Goal: Task Accomplishment & Management: Use online tool/utility

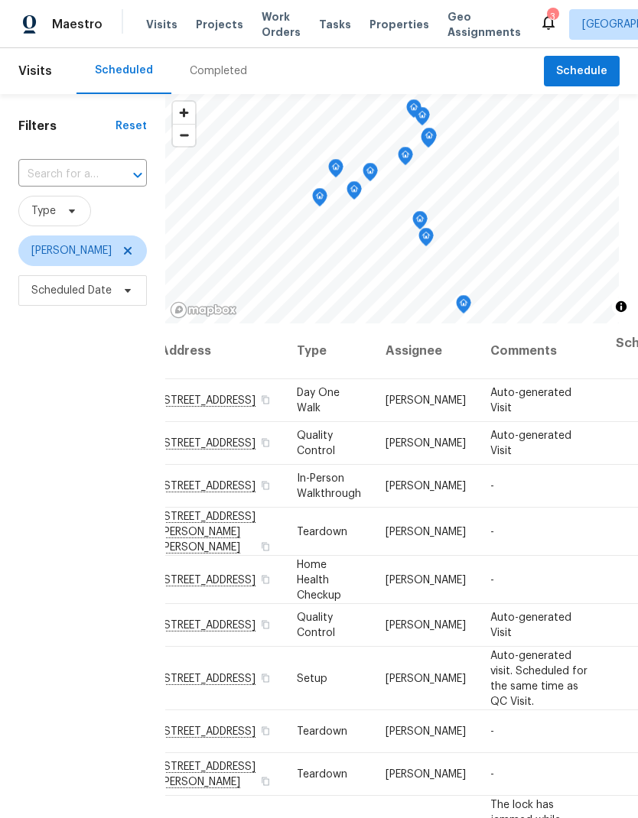
scroll to position [0, 21]
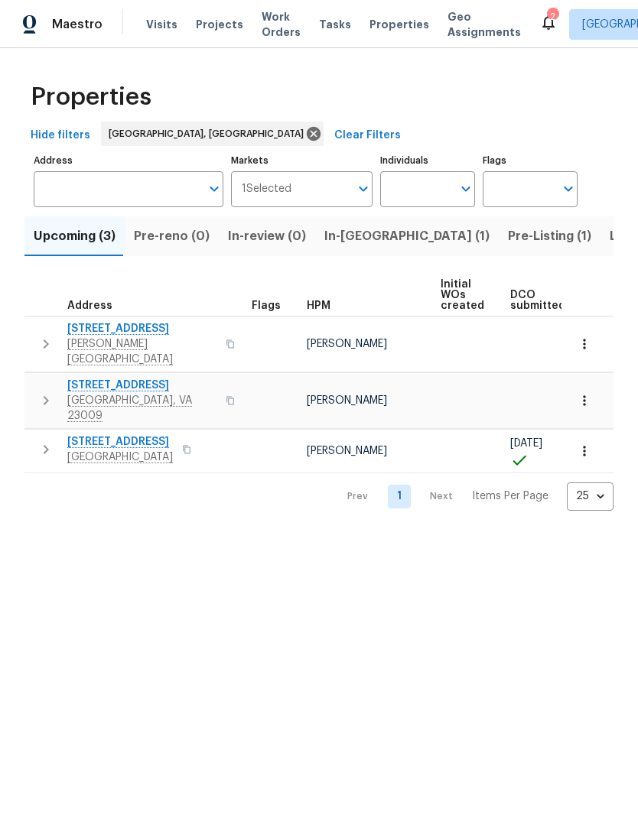
click at [196, 439] on button "button" at bounding box center [186, 449] width 18 height 21
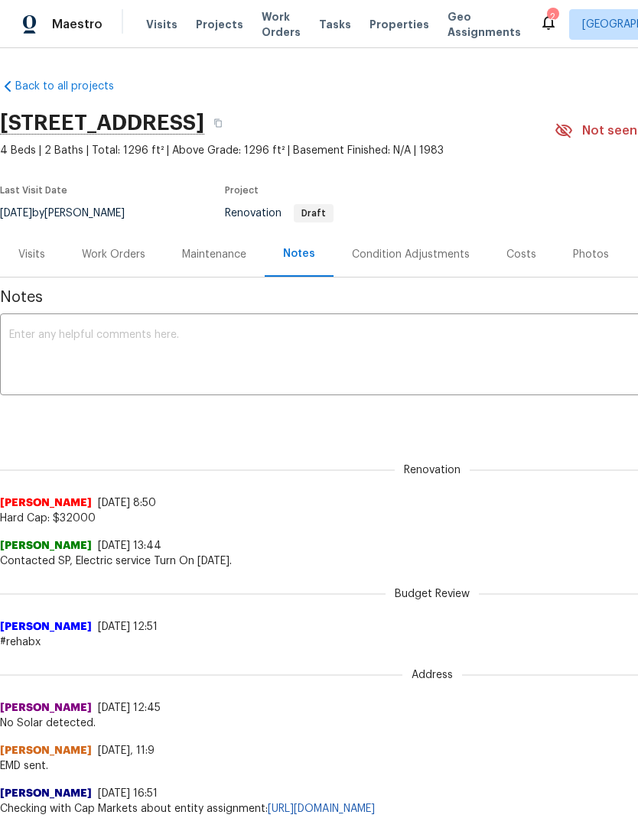
click at [217, 251] on div "Maintenance" at bounding box center [214, 254] width 64 height 15
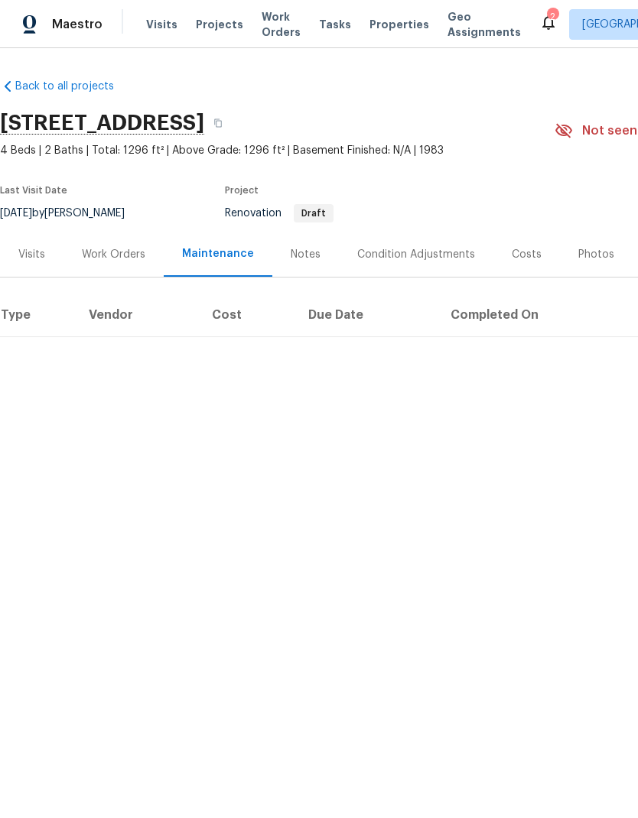
click at [123, 257] on div "Work Orders" at bounding box center [113, 254] width 63 height 15
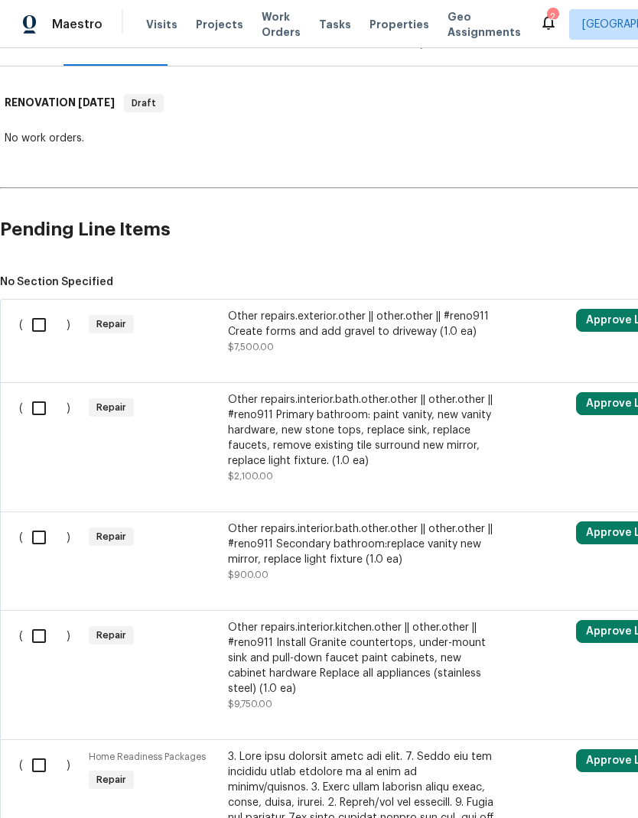
scroll to position [212, 0]
click at [327, 330] on div "Other repairs.exterior.other || other.other || #reno911 Create forms and add gr…" at bounding box center [362, 323] width 269 height 31
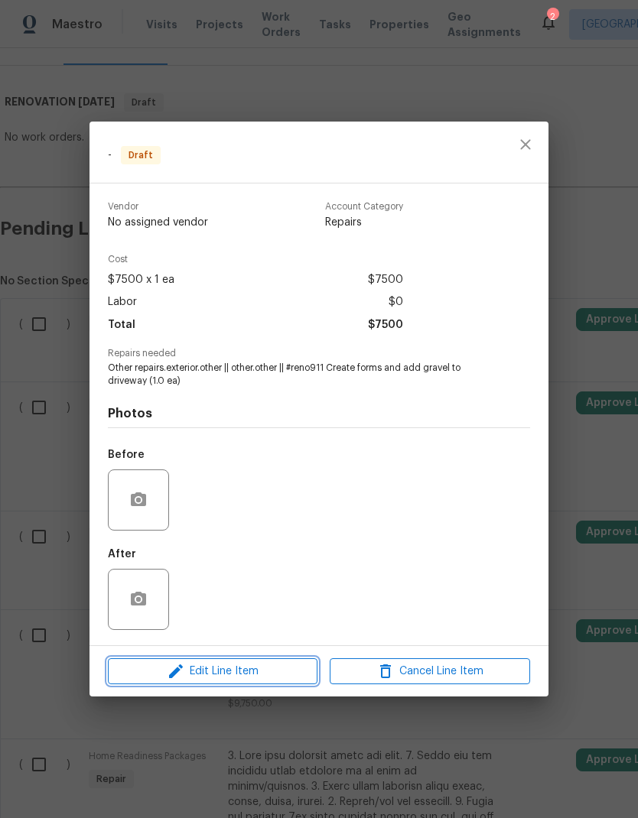
click at [276, 673] on span "Edit Line Item" at bounding box center [212, 671] width 200 height 19
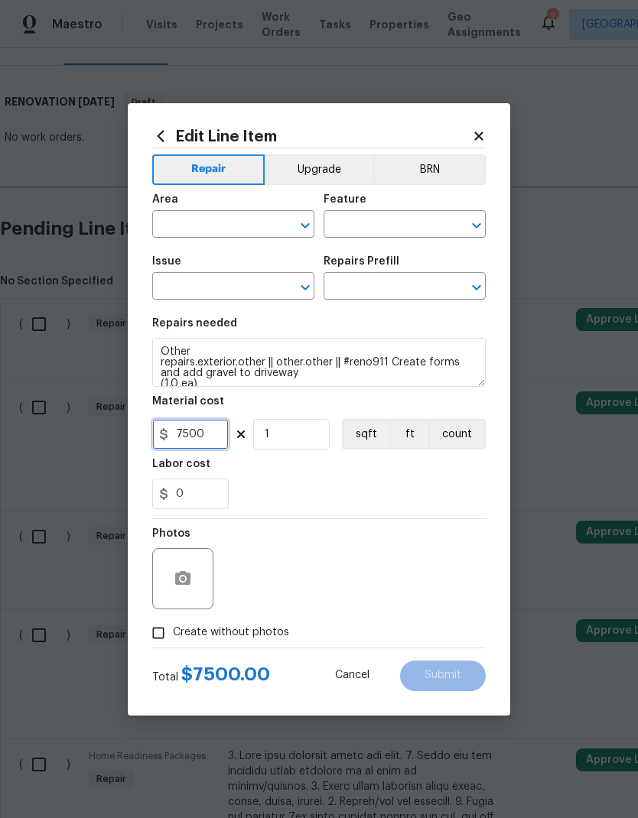
click at [188, 431] on input "7500" at bounding box center [190, 434] width 76 height 31
type input "2000"
click at [387, 477] on div "Labor cost" at bounding box center [318, 469] width 333 height 20
click at [495, 138] on div "Edit Line Item Repair Upgrade BRN Area ​ Feature ​ Issue ​ Repairs Prefill ​ Re…" at bounding box center [319, 409] width 382 height 613
click at [477, 129] on icon at bounding box center [479, 136] width 14 height 14
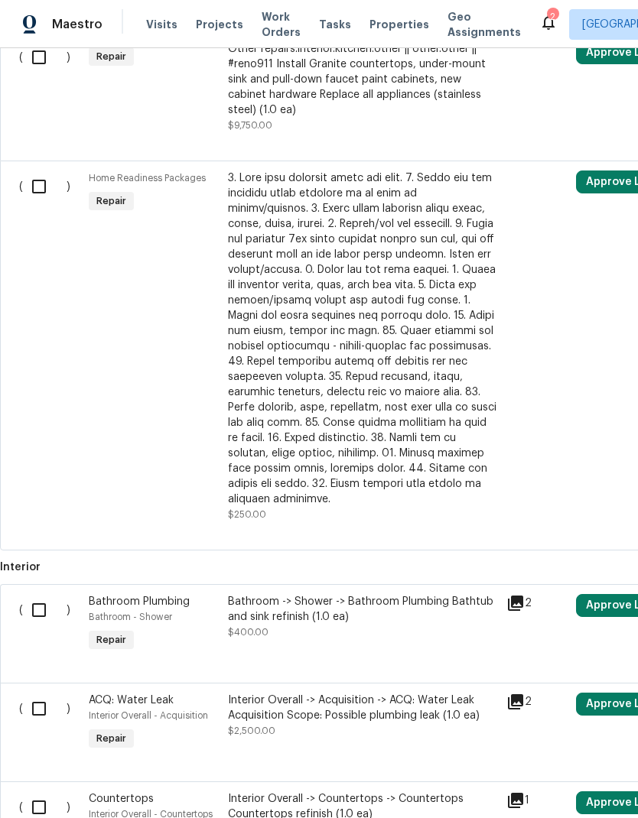
scroll to position [790, 0]
click at [37, 194] on input "checkbox" at bounding box center [45, 187] width 44 height 32
checkbox input "true"
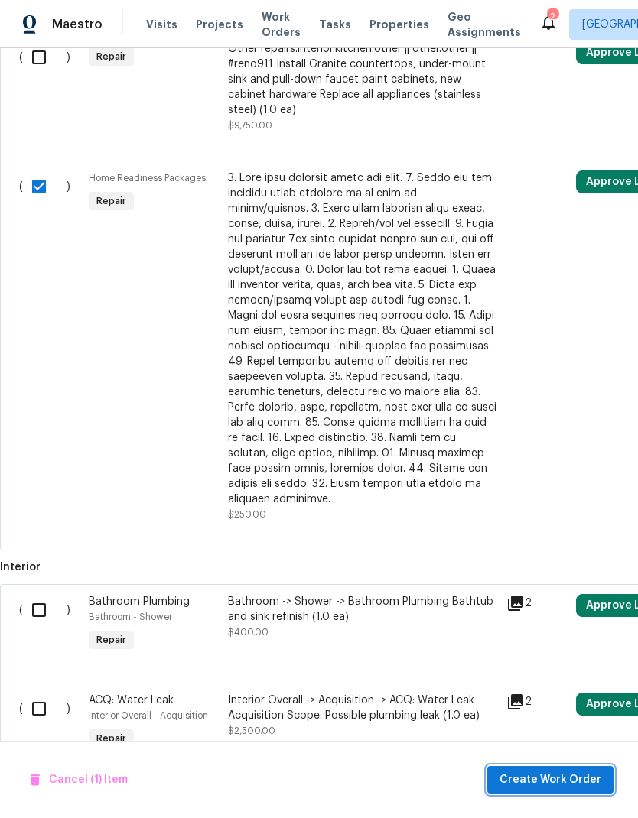
click at [540, 781] on span "Create Work Order" at bounding box center [550, 780] width 102 height 19
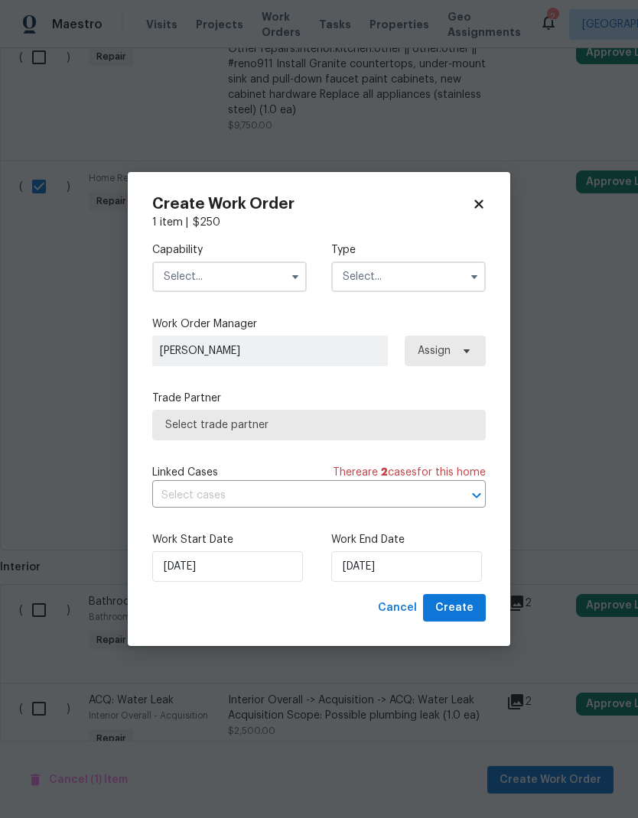
click at [293, 288] on input "text" at bounding box center [229, 277] width 155 height 31
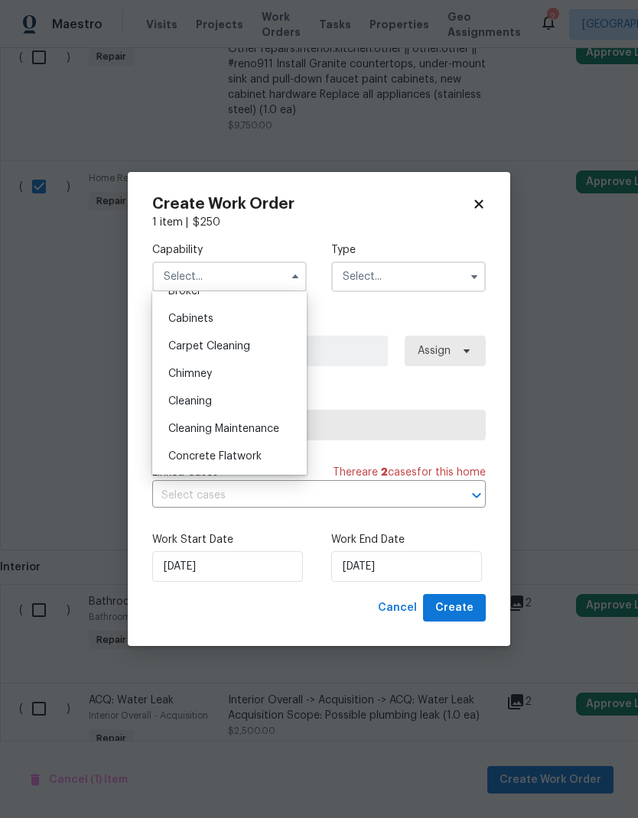
scroll to position [129, 0]
click at [260, 409] on div "Cleaning" at bounding box center [229, 400] width 147 height 28
type input "Cleaning"
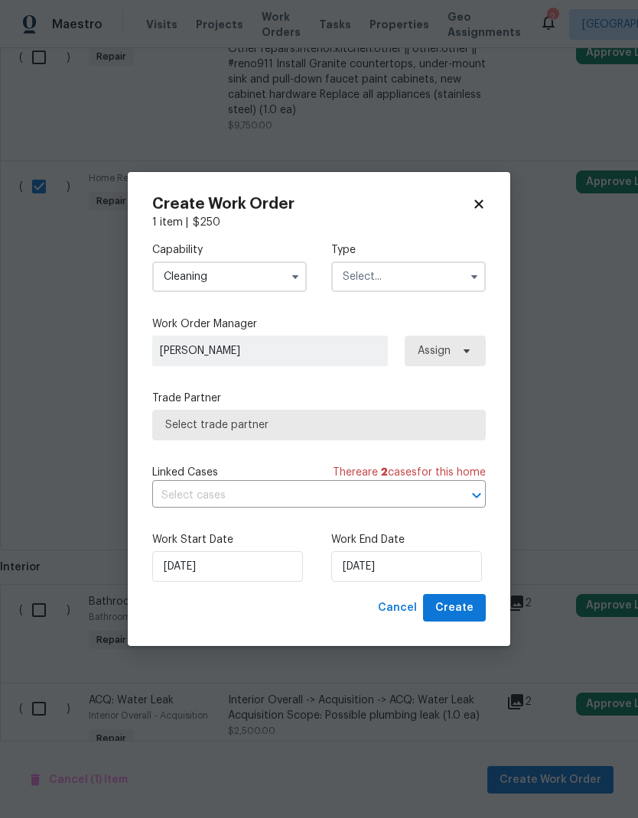
click at [453, 275] on input "text" at bounding box center [408, 277] width 155 height 31
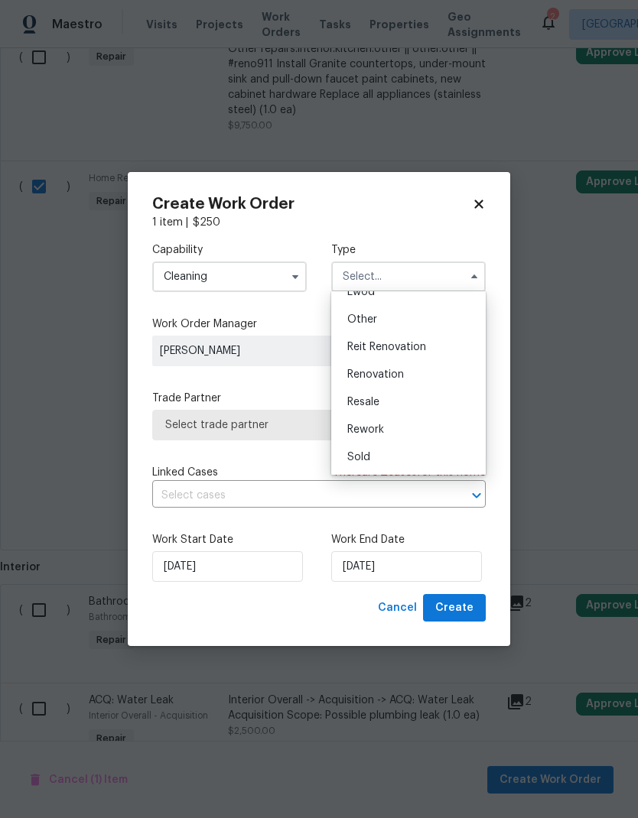
scroll to position [182, 0]
click at [445, 376] on div "Renovation" at bounding box center [408, 375] width 147 height 28
type input "Renovation"
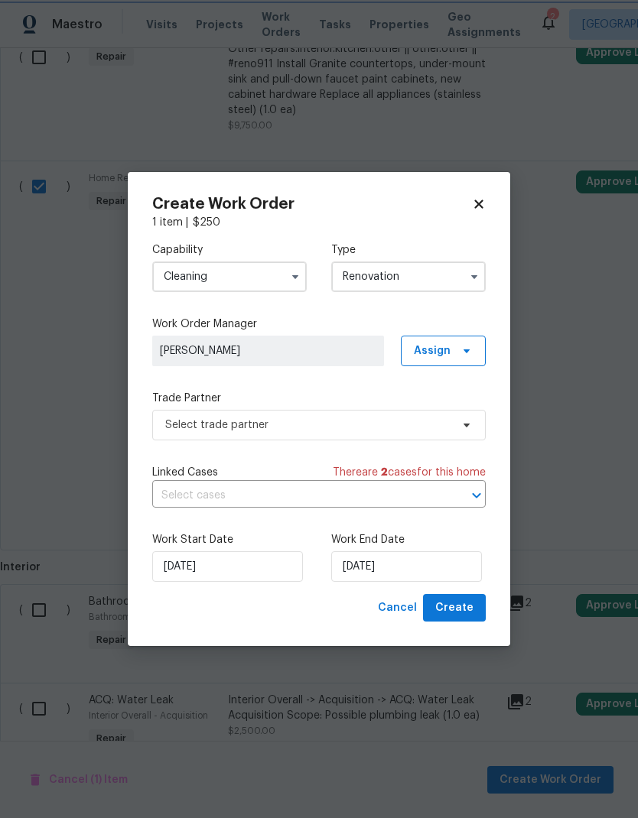
scroll to position [0, 0]
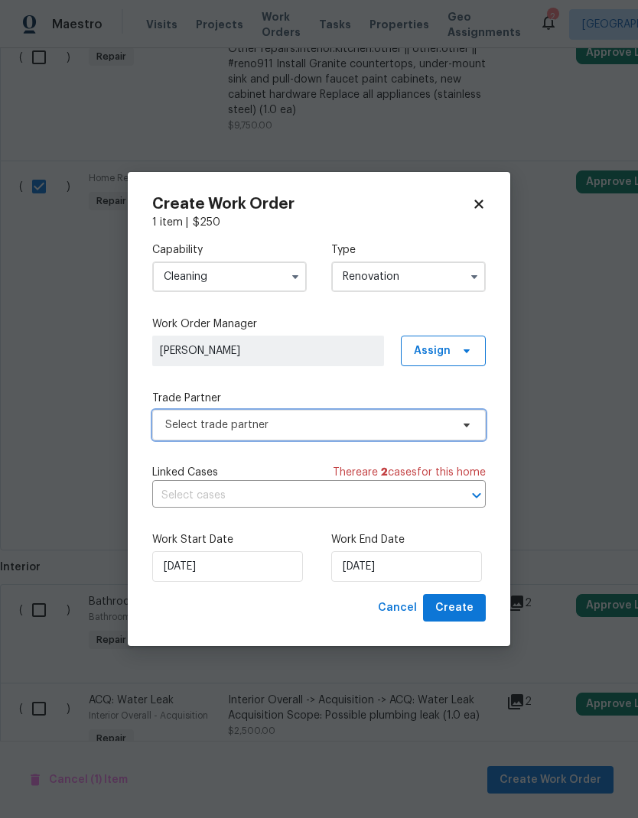
click at [457, 427] on span at bounding box center [464, 425] width 17 height 12
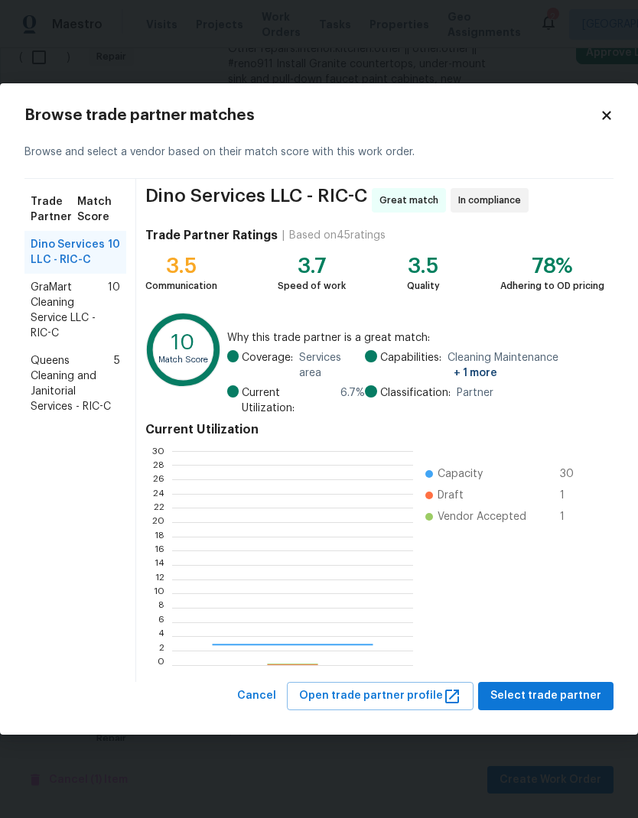
scroll to position [214, 240]
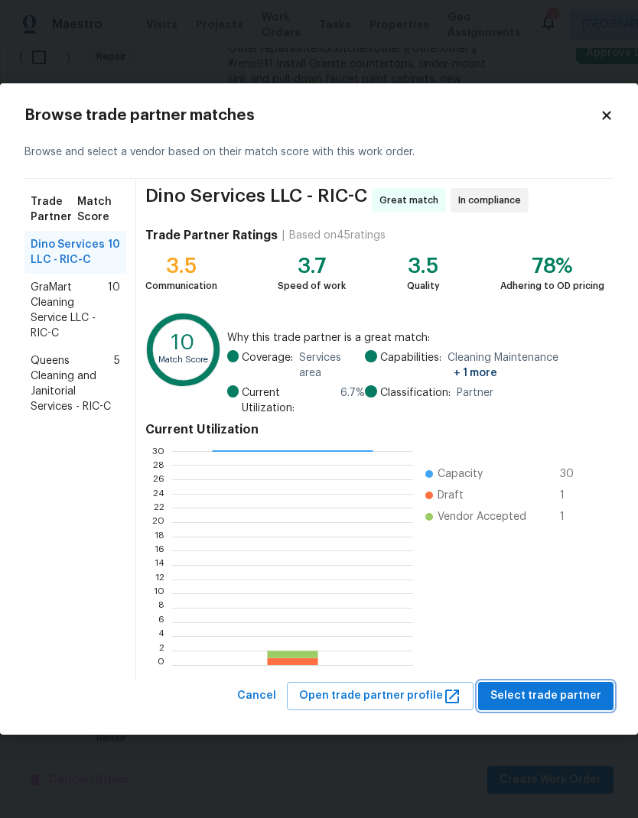
click at [560, 695] on span "Select trade partner" at bounding box center [545, 696] width 111 height 19
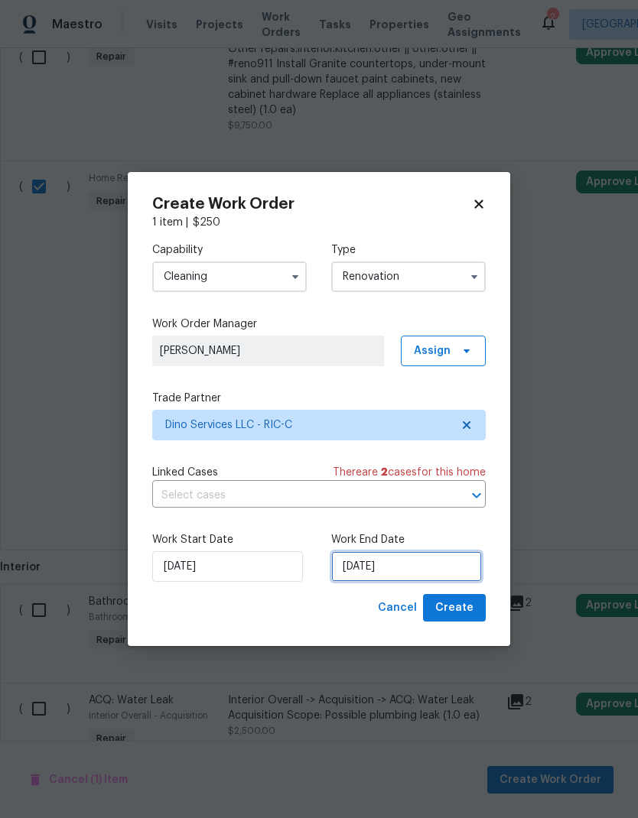
click at [401, 573] on input "10/1/2025" at bounding box center [406, 566] width 151 height 31
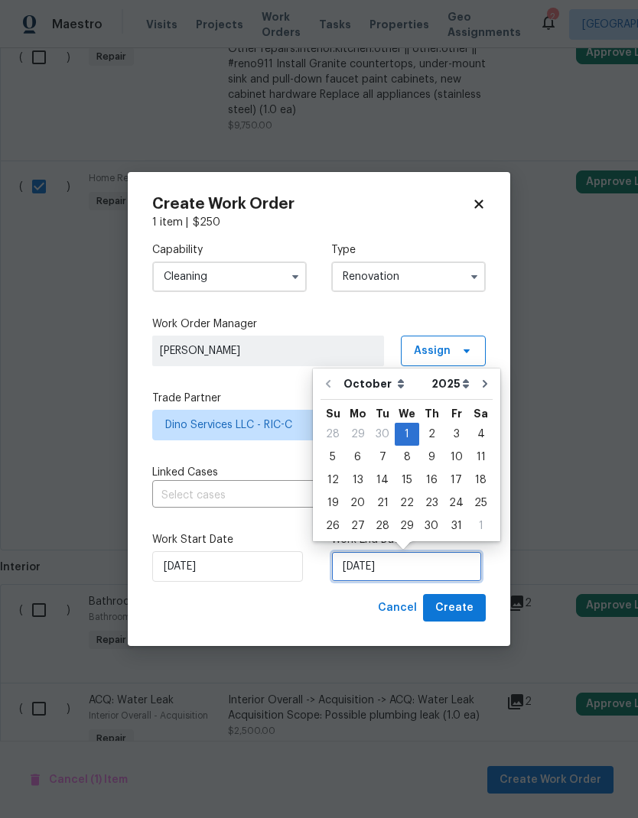
scroll to position [6, 0]
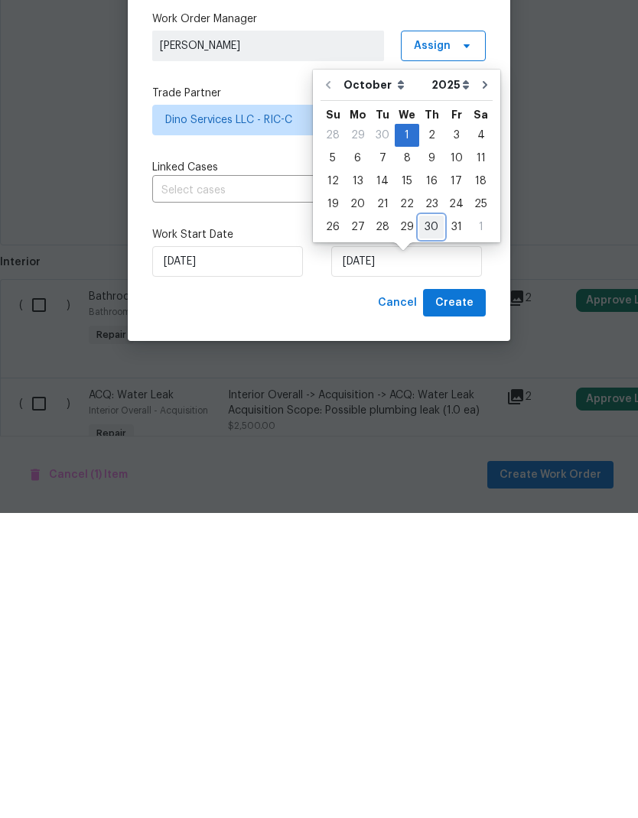
click at [419, 522] on div "30" at bounding box center [431, 532] width 24 height 21
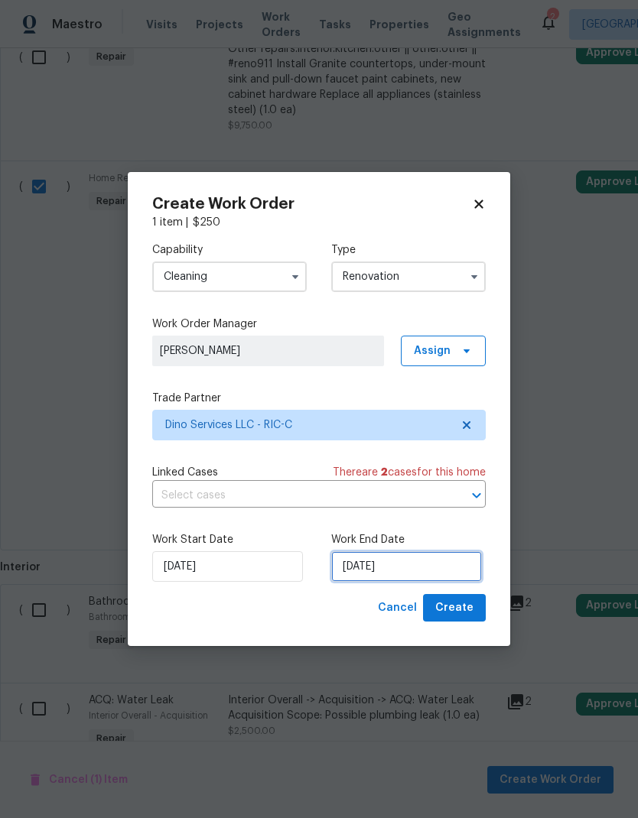
click at [407, 568] on input "10/30/2025" at bounding box center [406, 566] width 151 height 31
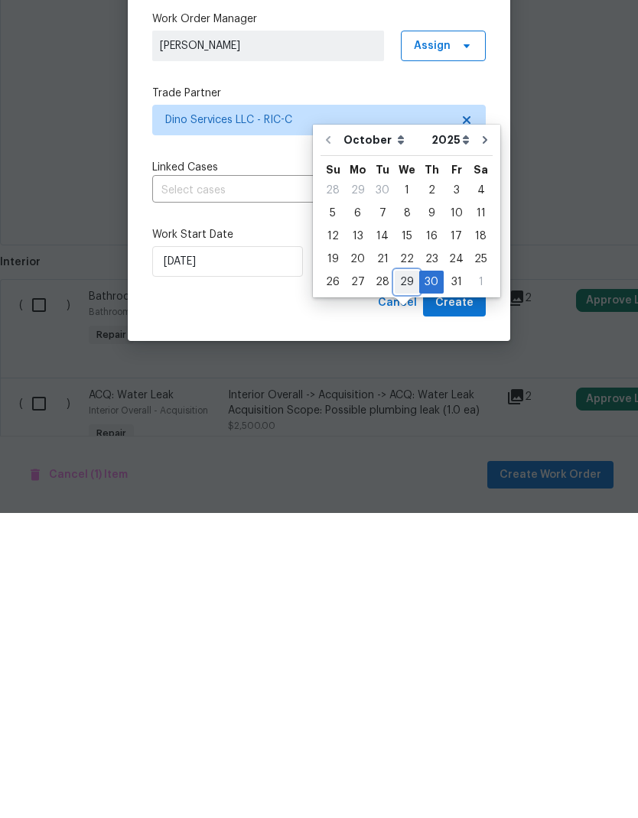
click at [403, 577] on div "29" at bounding box center [407, 587] width 24 height 21
type input "10/29/2025"
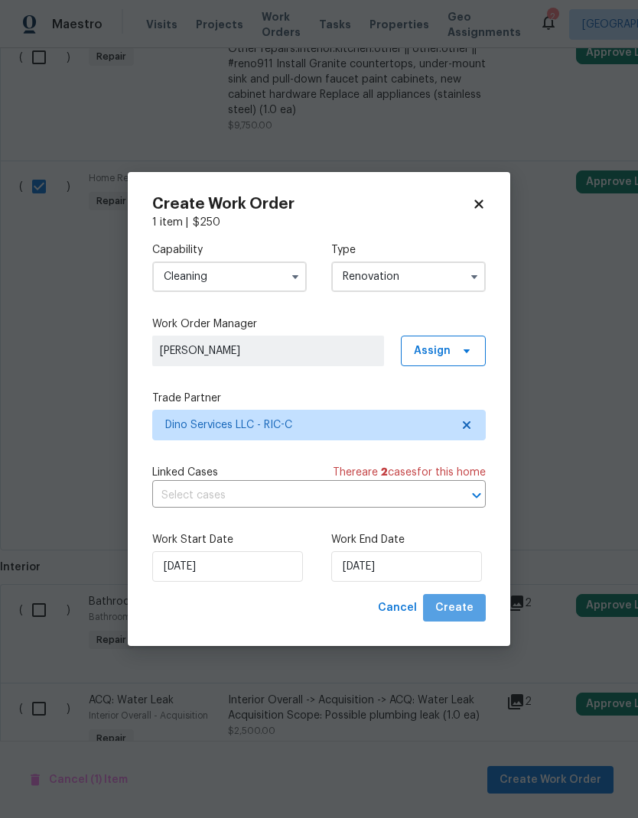
click at [477, 599] on button "Create" at bounding box center [454, 608] width 63 height 28
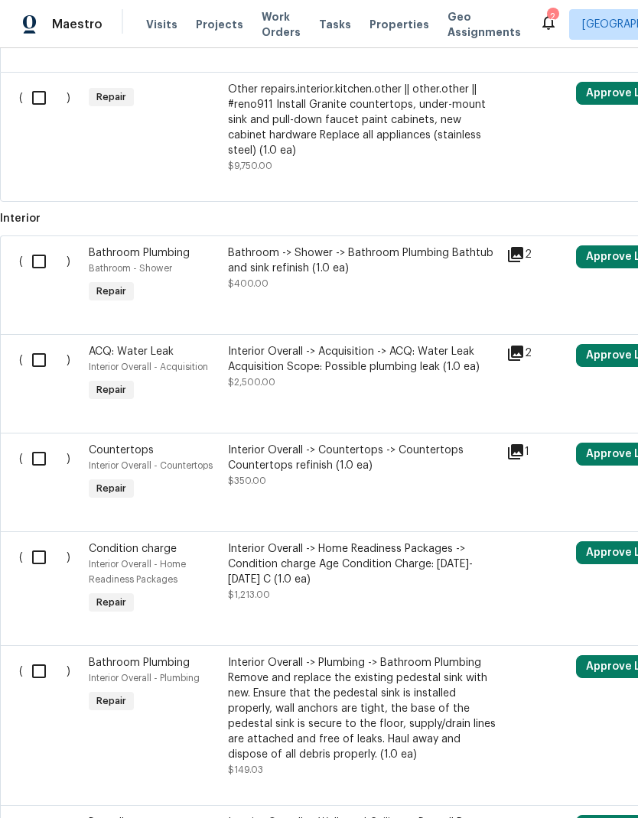
click at [524, 344] on icon at bounding box center [515, 353] width 18 height 18
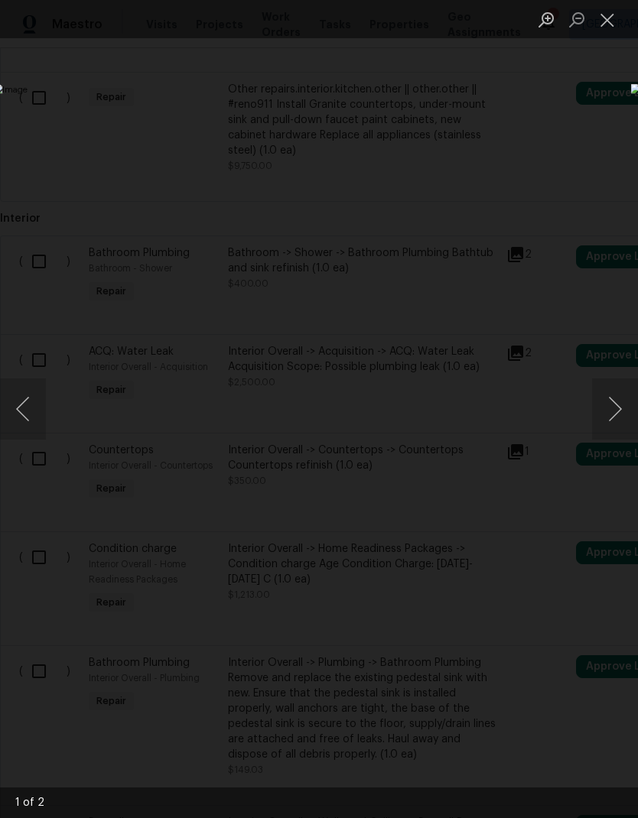
click at [611, 397] on button "Next image" at bounding box center [615, 409] width 46 height 61
click at [608, 398] on button "Next image" at bounding box center [615, 409] width 46 height 61
click at [604, 32] on button "Close lightbox" at bounding box center [607, 19] width 31 height 27
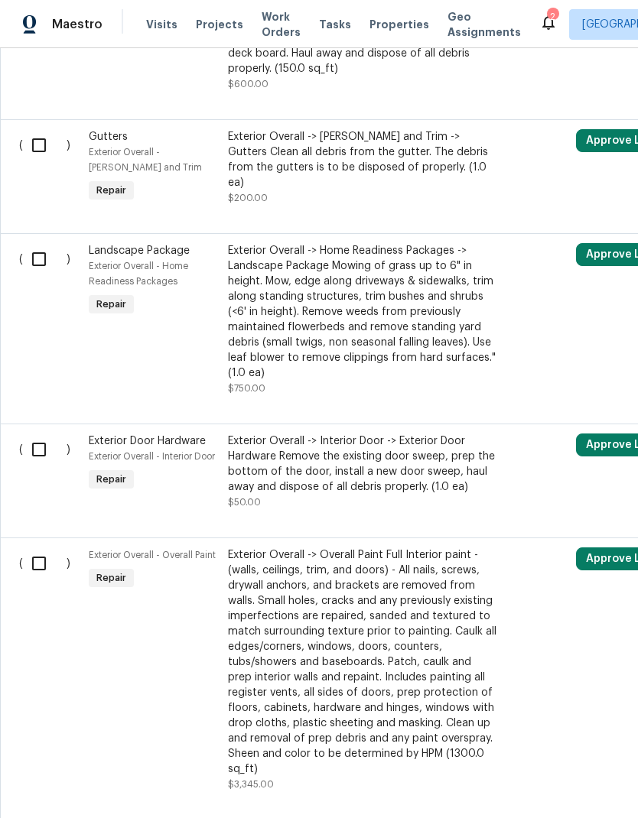
scroll to position [2225, 0]
click at [37, 271] on input "checkbox" at bounding box center [45, 259] width 44 height 32
checkbox input "true"
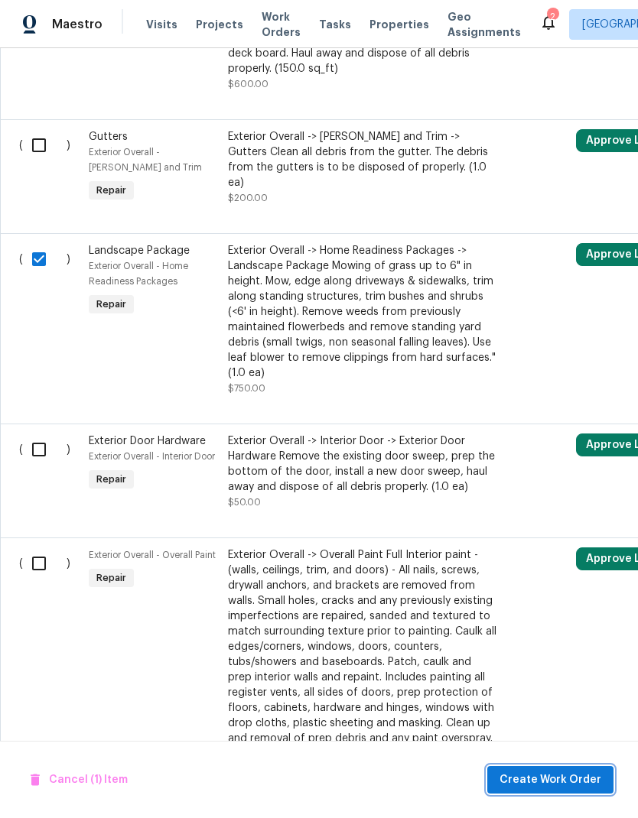
click at [569, 781] on span "Create Work Order" at bounding box center [550, 780] width 102 height 19
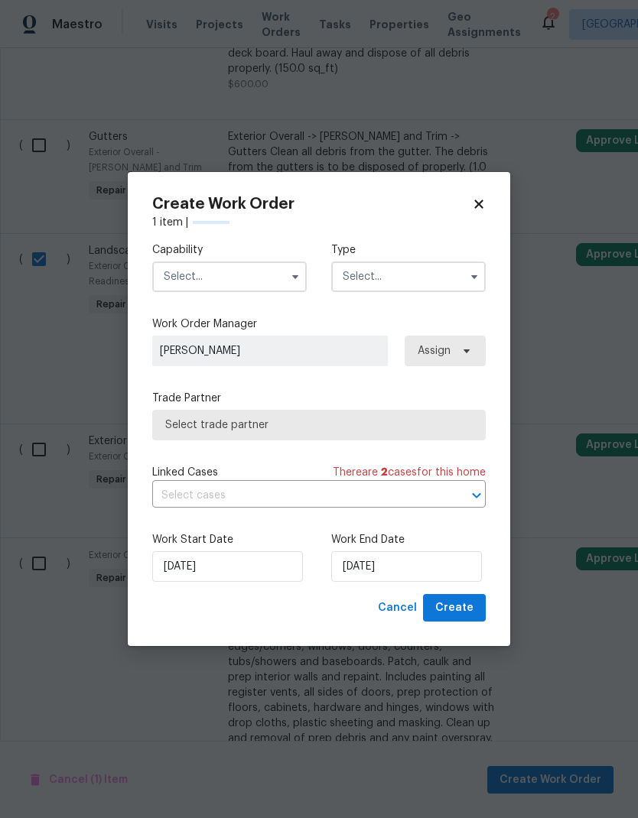
click at [283, 271] on input "text" at bounding box center [229, 277] width 155 height 31
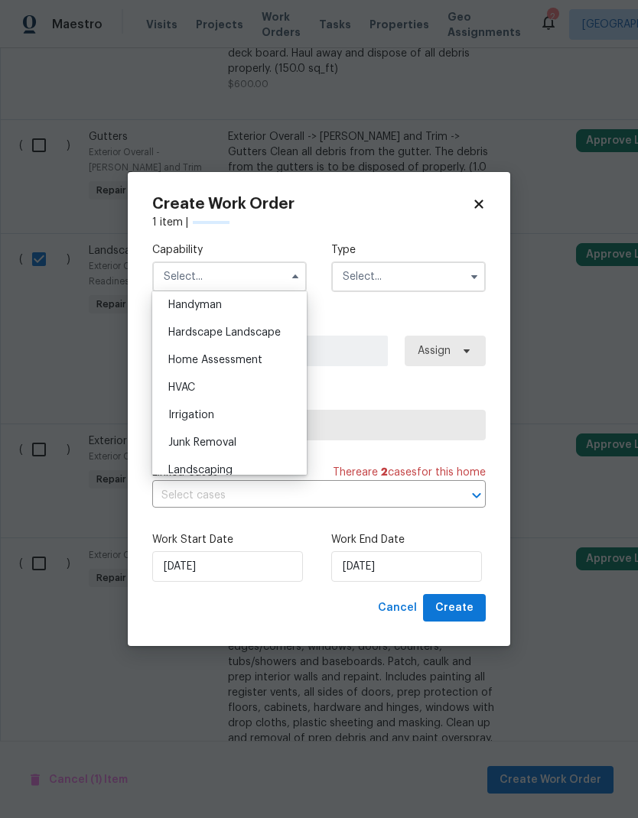
scroll to position [851, 0]
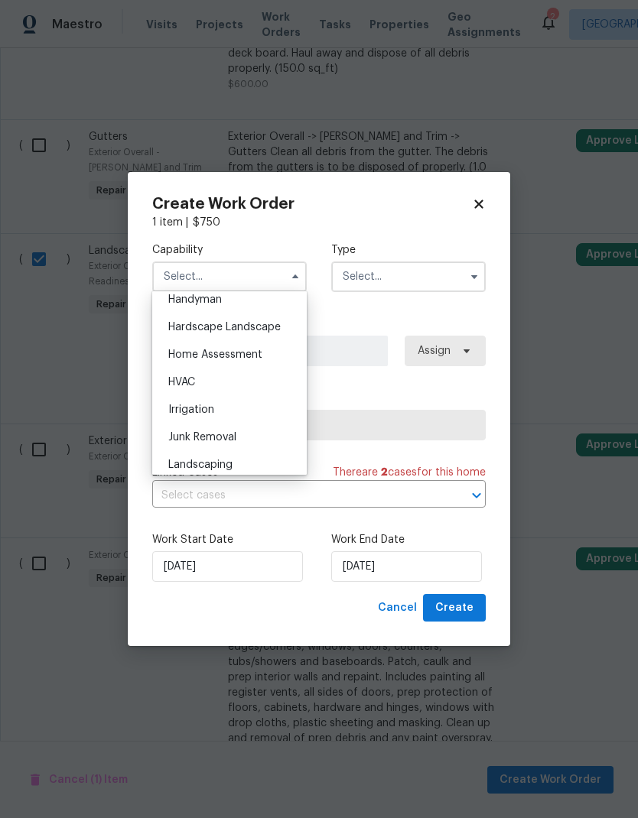
click at [275, 323] on span "Hardscape Landscape" at bounding box center [224, 327] width 112 height 11
type input "Hardscape Landscape"
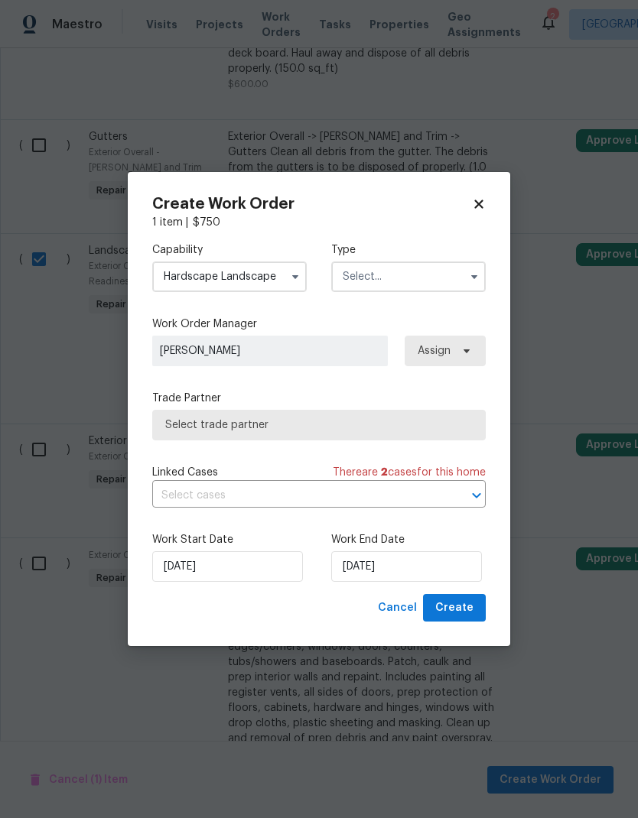
click at [425, 282] on input "text" at bounding box center [408, 277] width 155 height 31
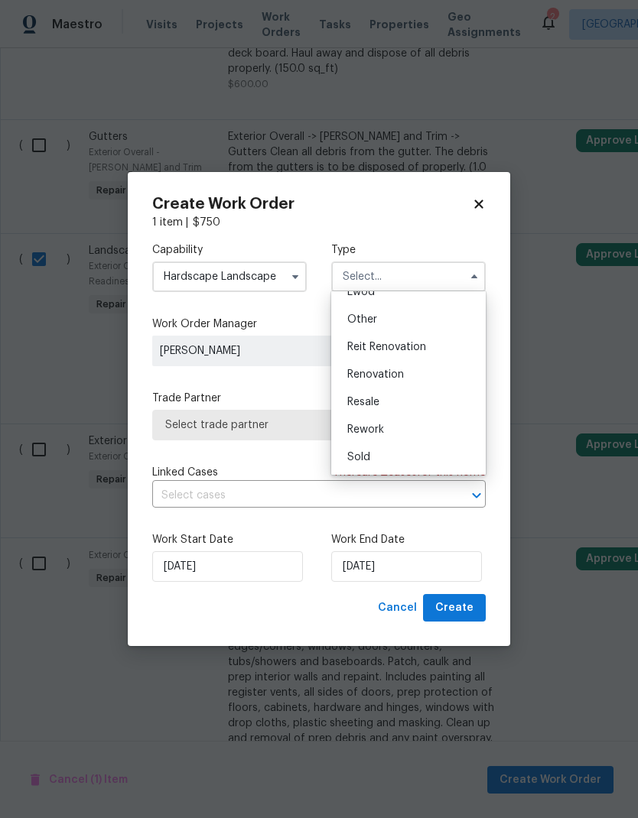
scroll to position [182, 0]
click at [431, 375] on div "Renovation" at bounding box center [408, 375] width 147 height 28
type input "Renovation"
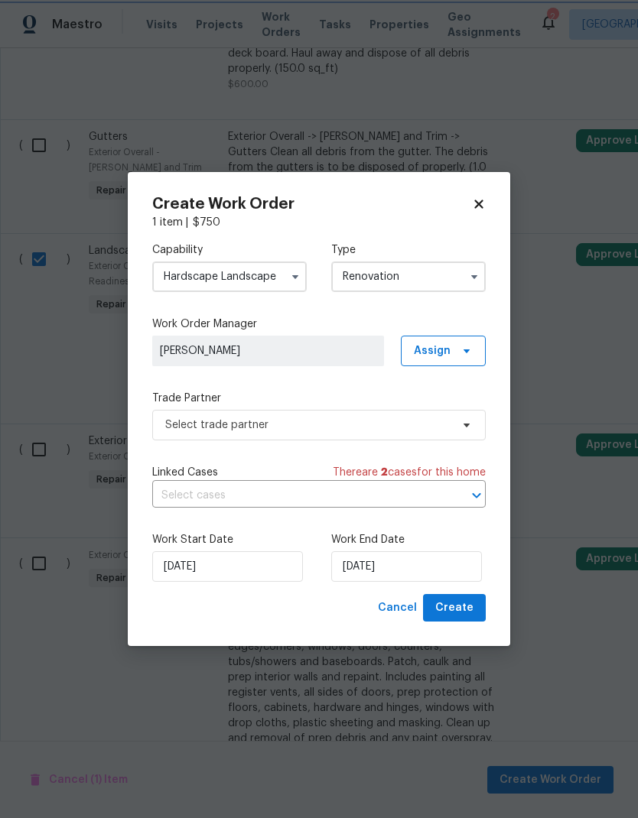
scroll to position [0, 0]
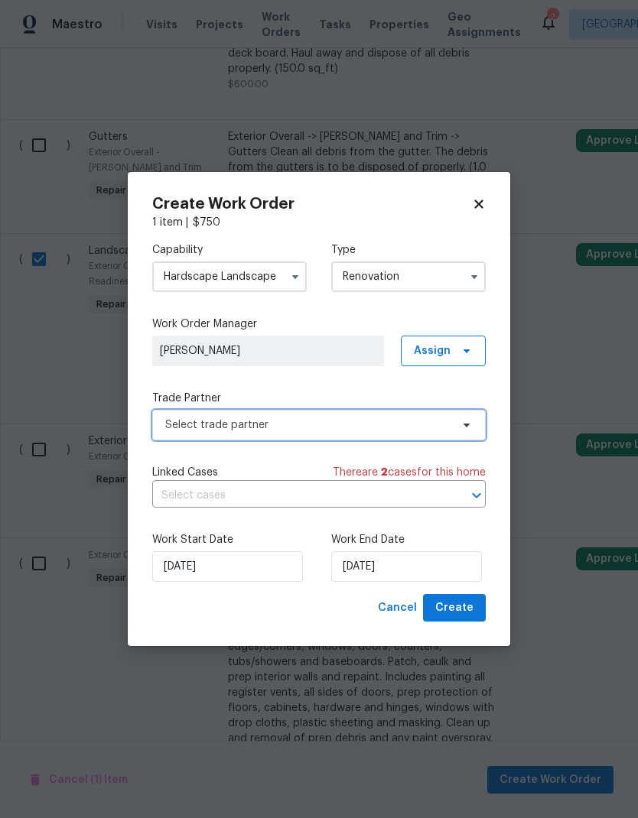
click at [427, 424] on span "Select trade partner" at bounding box center [307, 425] width 285 height 15
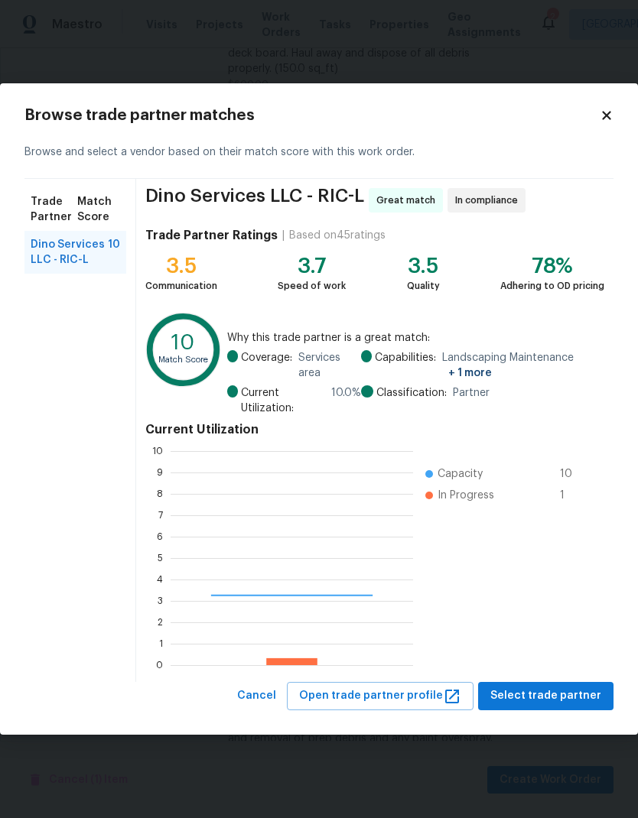
scroll to position [214, 242]
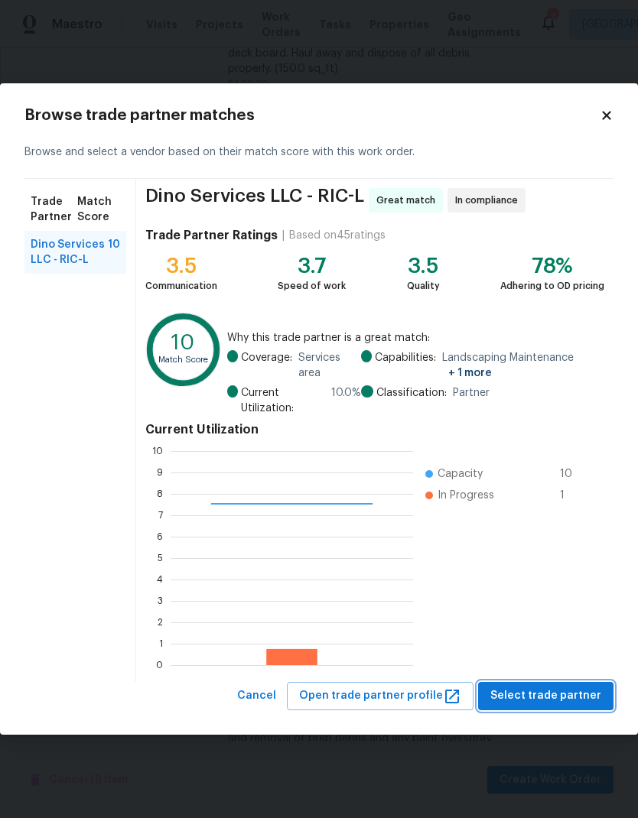
click at [573, 700] on span "Select trade partner" at bounding box center [545, 696] width 111 height 19
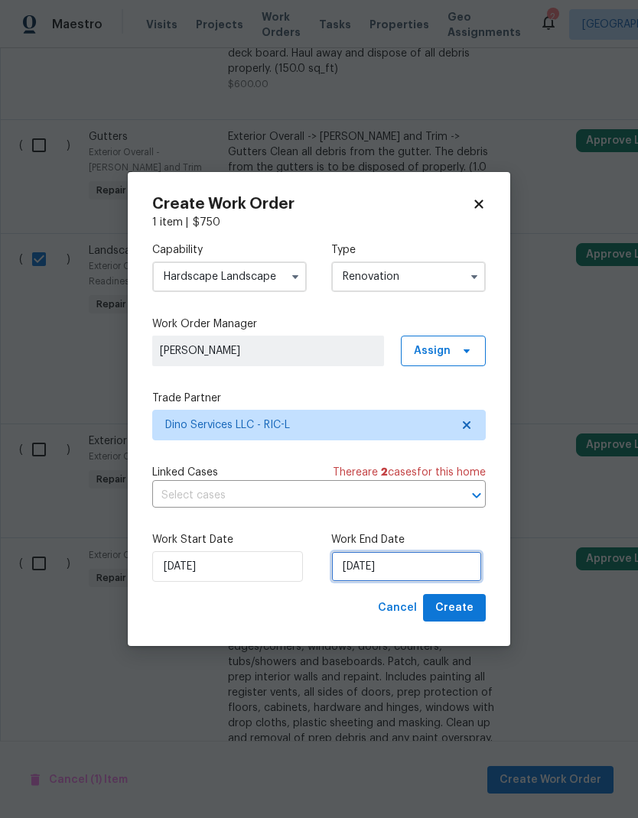
click at [386, 565] on input "10/1/2025" at bounding box center [406, 566] width 151 height 31
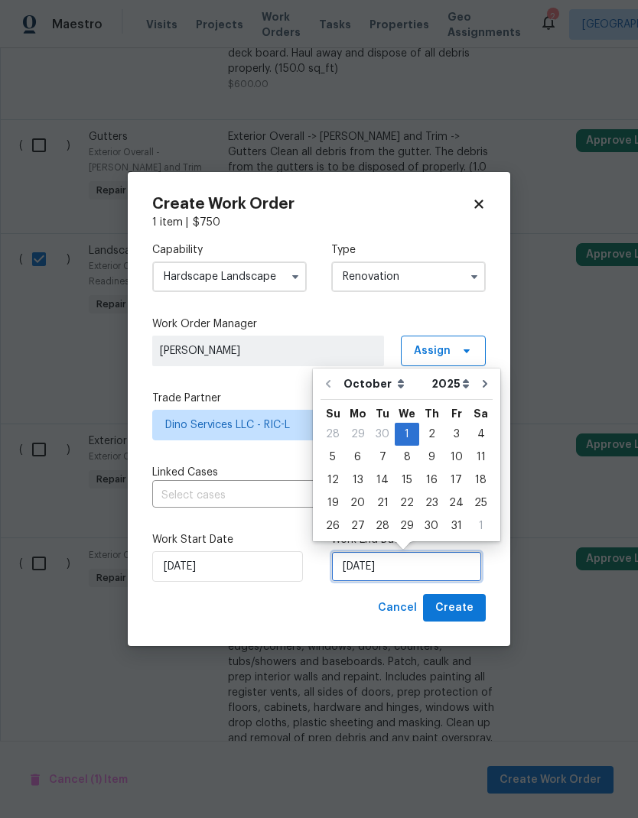
scroll to position [6, 0]
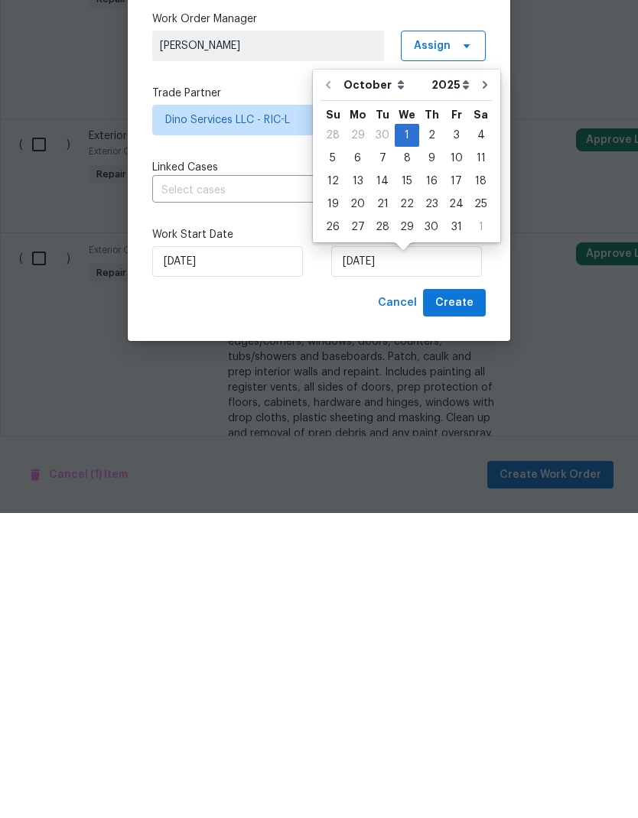
click at [419, 522] on div "30" at bounding box center [431, 532] width 24 height 21
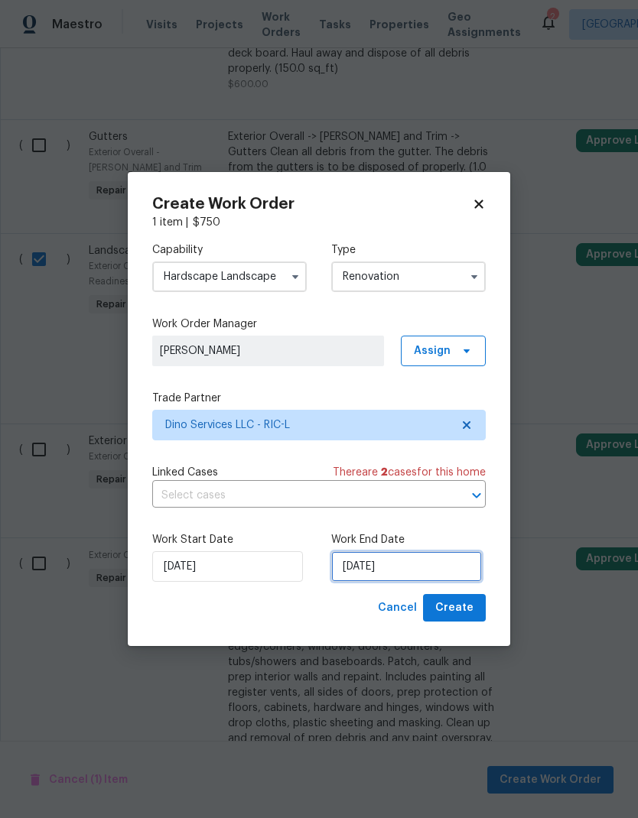
click at [404, 559] on input "10/30/2025" at bounding box center [406, 566] width 151 height 31
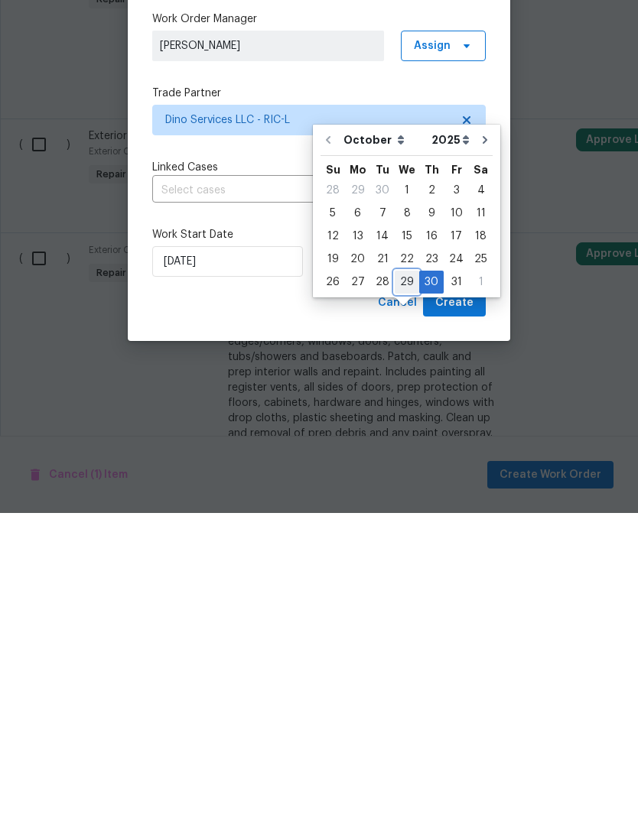
click at [403, 577] on div "29" at bounding box center [407, 587] width 24 height 21
type input "10/29/2025"
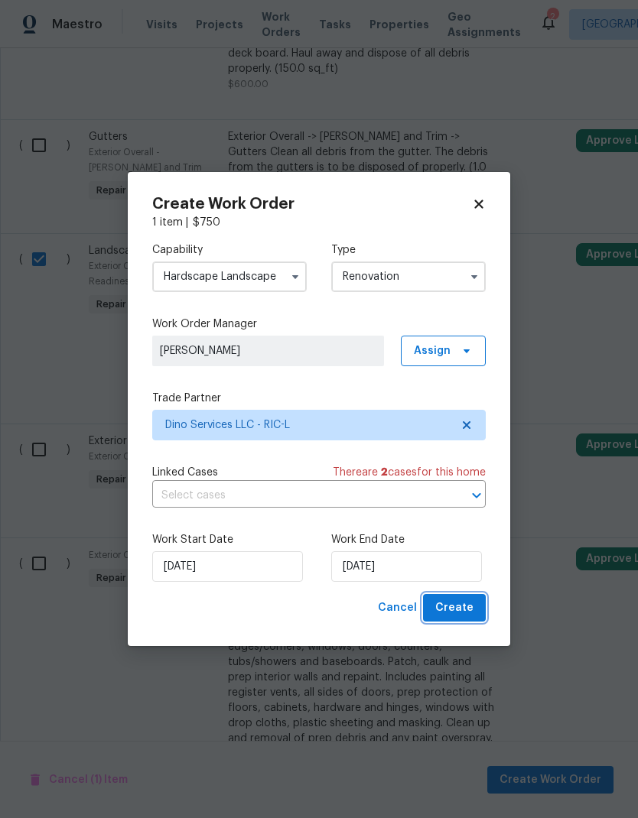
click at [474, 608] on button "Create" at bounding box center [454, 608] width 63 height 28
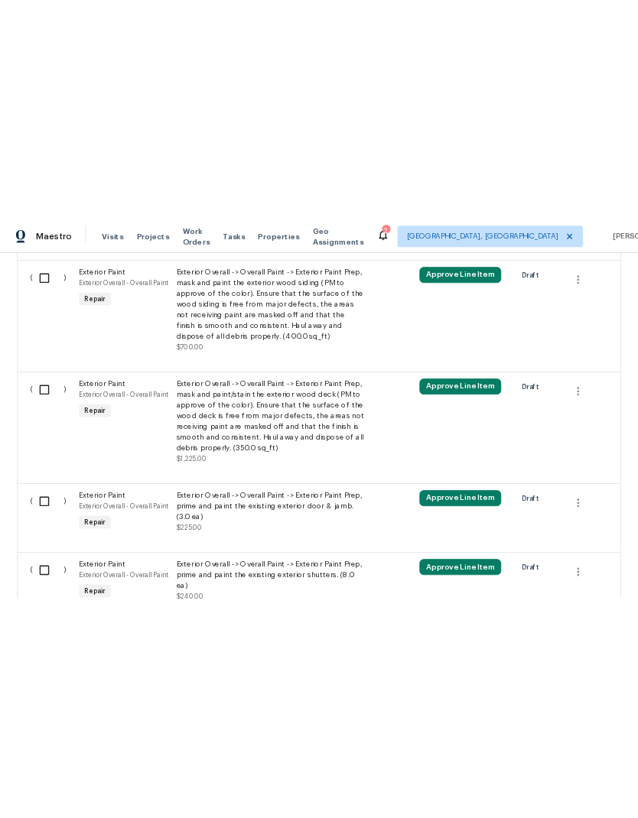
scroll to position [2858, 0]
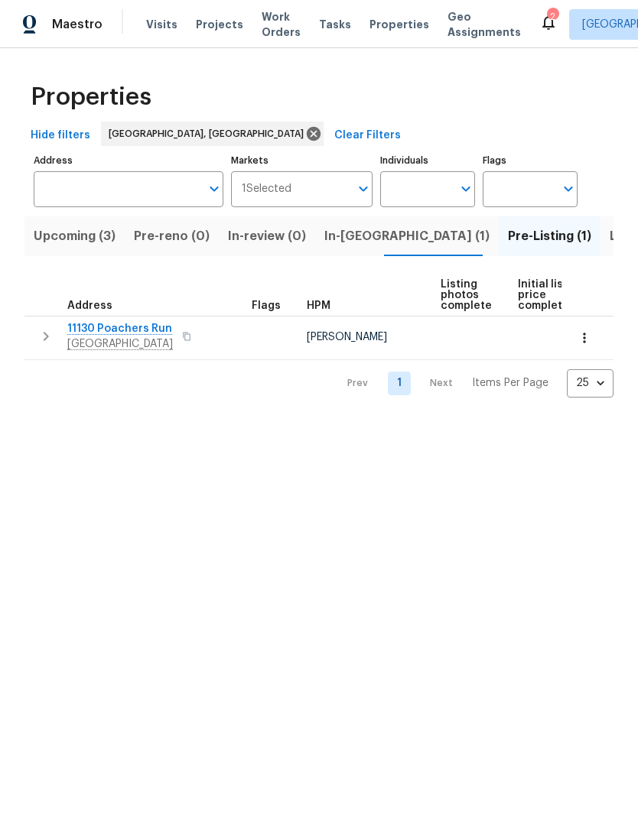
click at [149, 333] on span "11130 Poachers Run" at bounding box center [120, 328] width 106 height 15
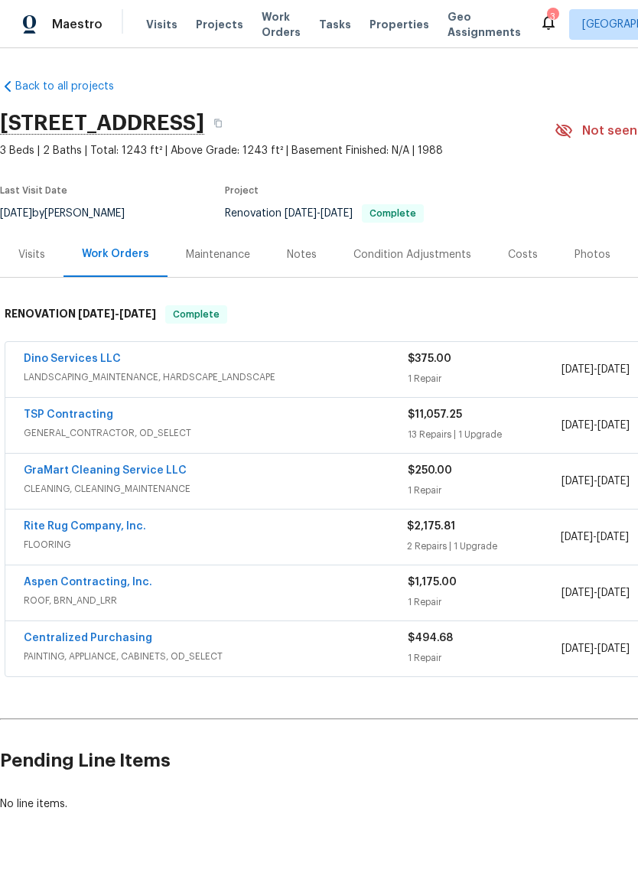
click at [577, 265] on div "Photos" at bounding box center [592, 254] width 73 height 45
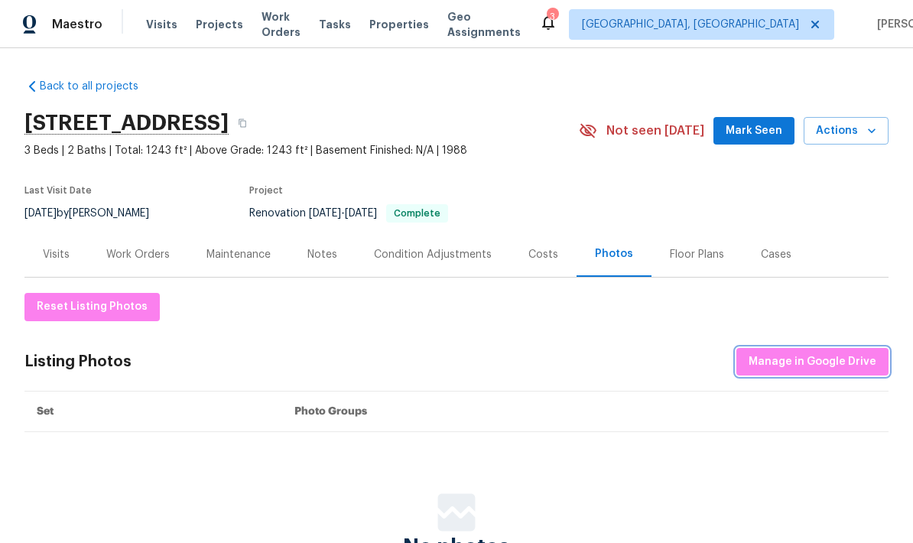
click at [637, 369] on span "Manage in Google Drive" at bounding box center [813, 362] width 128 height 19
